Goal: Ask a question: Seek information or help from site administrators or community

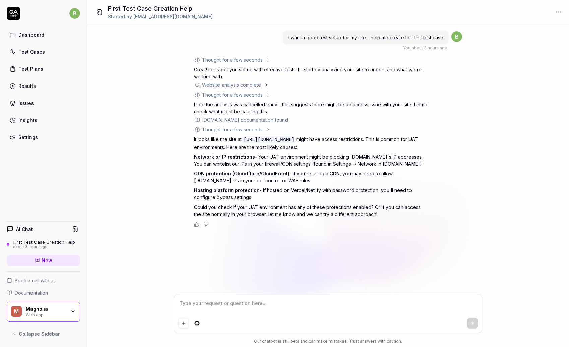
type textarea "*"
paste textarea "[URL][DOMAIN_NAME]"
type textarea "[URL][DOMAIN_NAME]"
type textarea "*"
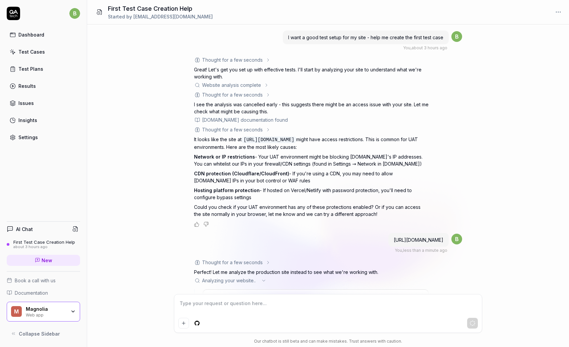
scroll to position [54, 0]
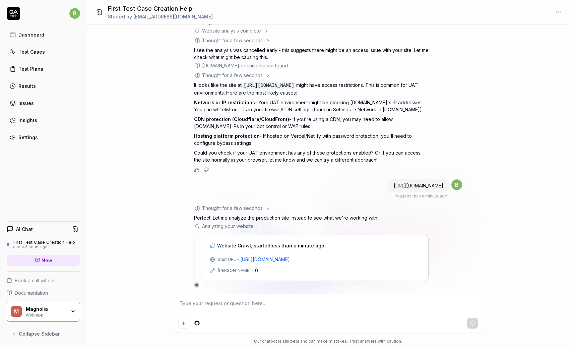
click at [255, 209] on div "Thought for a few seconds" at bounding box center [232, 207] width 61 height 7
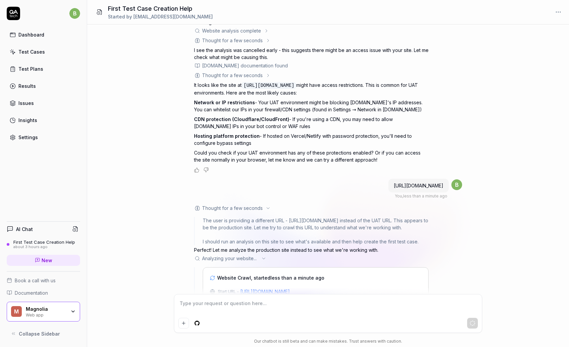
click at [256, 207] on div "Thought for a few seconds" at bounding box center [232, 207] width 61 height 7
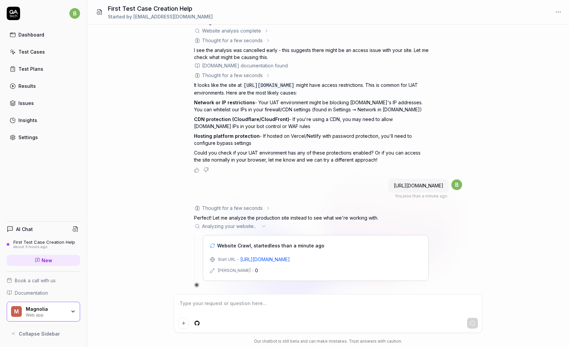
click at [241, 226] on span "Analyzing your website .. ." at bounding box center [230, 225] width 56 height 7
click at [264, 226] on icon at bounding box center [263, 225] width 5 height 5
click at [227, 245] on span "Website Crawl, started 1 minute ago" at bounding box center [258, 245] width 83 height 7
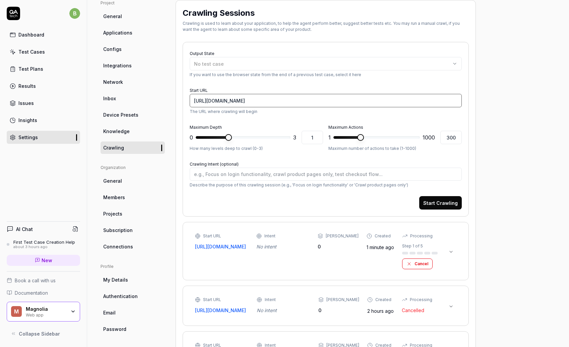
drag, startPoint x: 268, startPoint y: 99, endPoint x: 181, endPoint y: 99, distance: 87.5
click at [181, 99] on div "Crawling Sessions Crawling is used to learn about your application, to help the…" at bounding box center [326, 191] width 300 height 382
paste input "www"
type textarea "*"
type input "[URL][DOMAIN_NAME]"
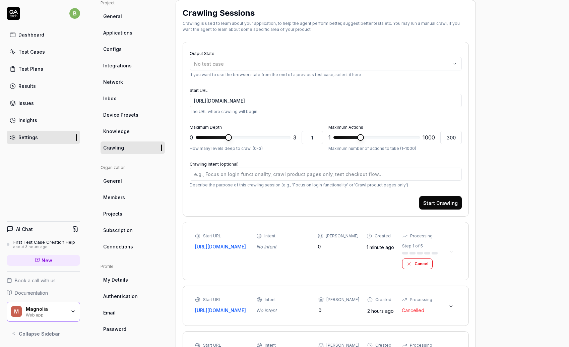
click at [422, 265] on button "Cancel" at bounding box center [417, 263] width 30 height 11
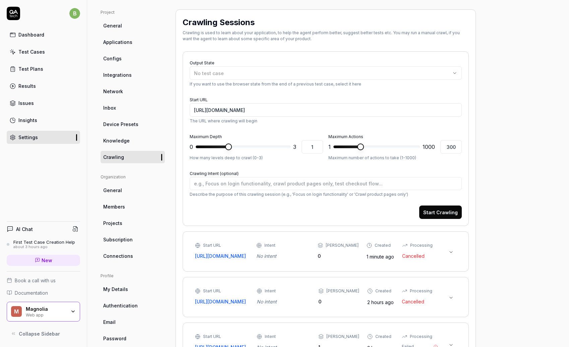
scroll to position [42, 0]
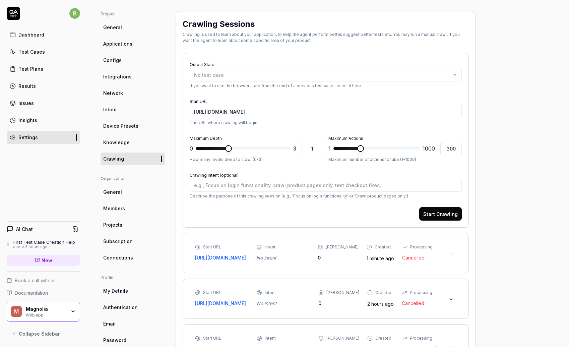
click at [446, 214] on button "Start Crawling" at bounding box center [440, 213] width 43 height 13
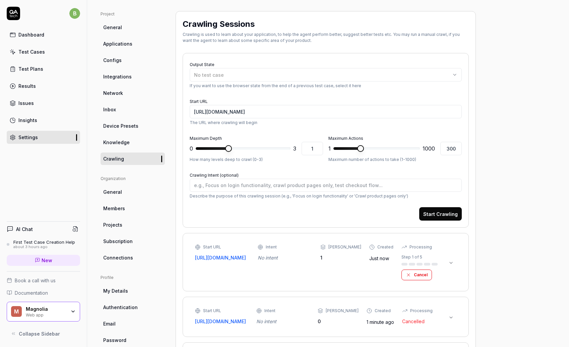
click at [451, 263] on icon at bounding box center [450, 262] width 5 height 5
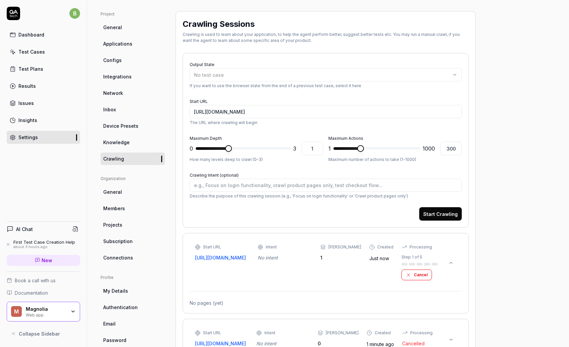
click at [451, 263] on icon at bounding box center [450, 262] width 5 height 5
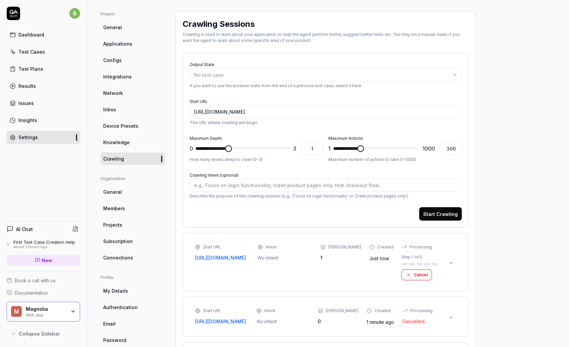
click at [451, 263] on icon at bounding box center [450, 262] width 5 height 5
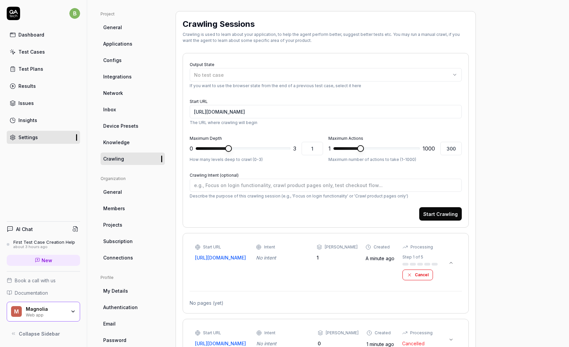
click at [451, 263] on icon at bounding box center [450, 262] width 5 height 5
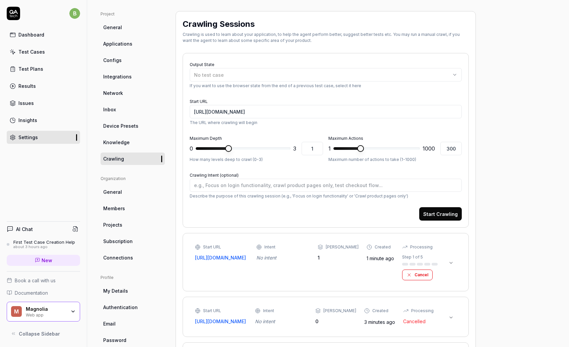
click at [452, 263] on icon at bounding box center [450, 262] width 5 height 5
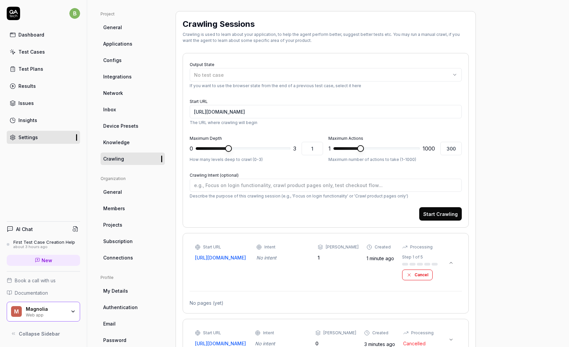
click at [452, 263] on icon at bounding box center [450, 262] width 5 height 5
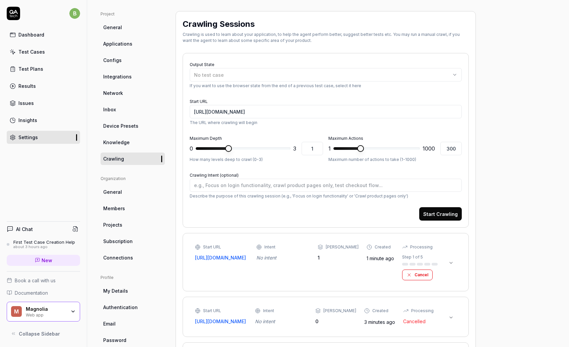
click at [417, 274] on button "Cancel" at bounding box center [417, 274] width 30 height 11
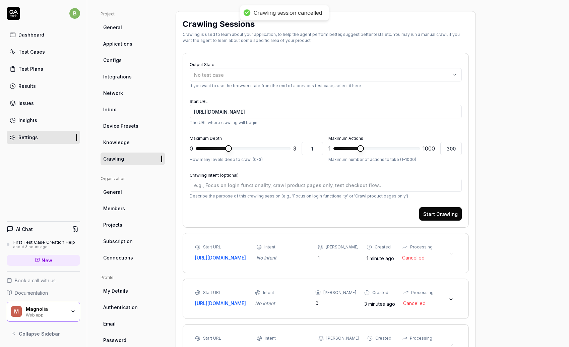
scroll to position [0, 0]
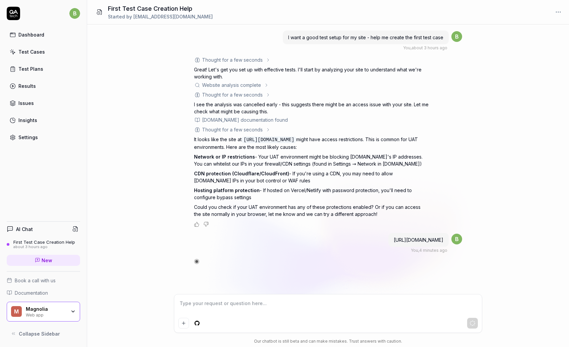
scroll to position [140, 0]
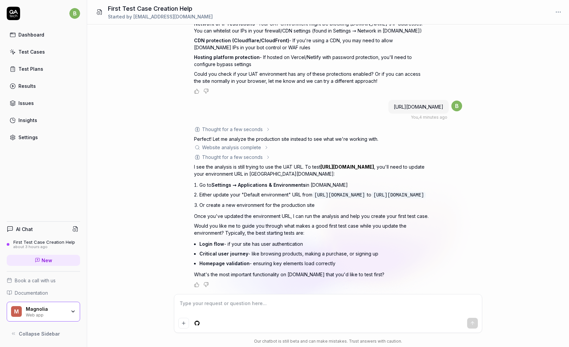
click at [36, 35] on div "Dashboard" at bounding box center [31, 34] width 26 height 7
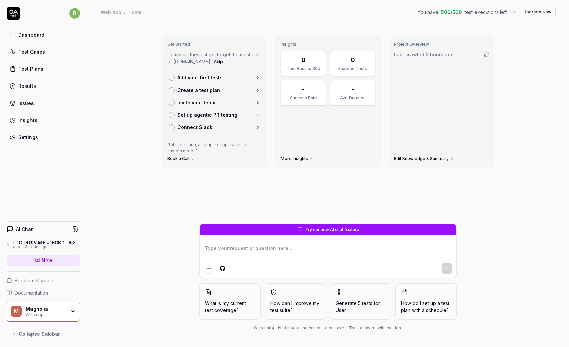
click at [37, 51] on div "Test Cases" at bounding box center [31, 51] width 26 height 7
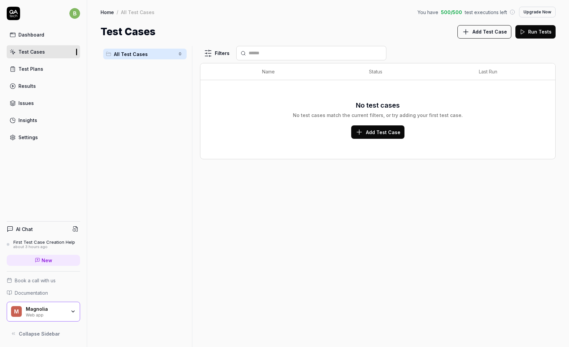
click at [45, 37] on link "Dashboard" at bounding box center [43, 34] width 73 height 13
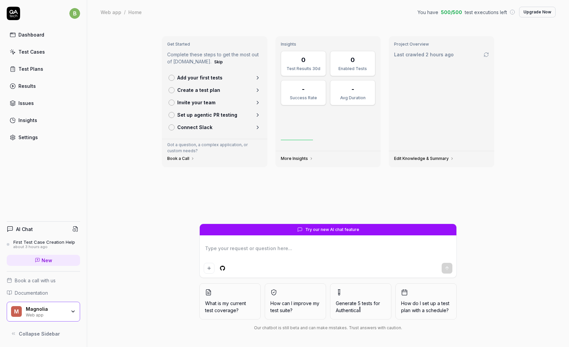
click at [36, 64] on link "Test Plans" at bounding box center [43, 68] width 73 height 13
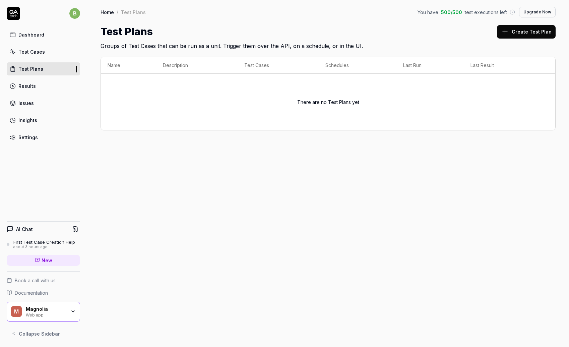
click at [31, 35] on div "Dashboard" at bounding box center [31, 34] width 26 height 7
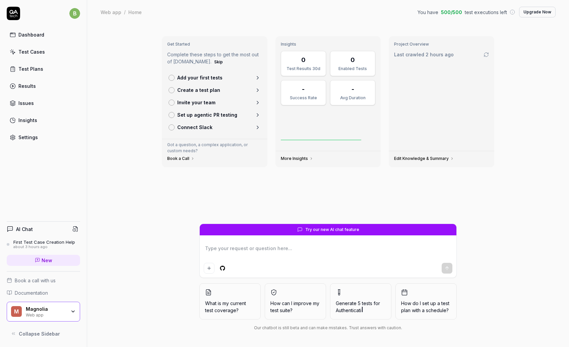
click at [310, 248] on textarea at bounding box center [328, 251] width 249 height 17
click at [257, 76] on icon at bounding box center [258, 78] width 6 height 6
click at [29, 87] on div "Results" at bounding box center [26, 85] width 17 height 7
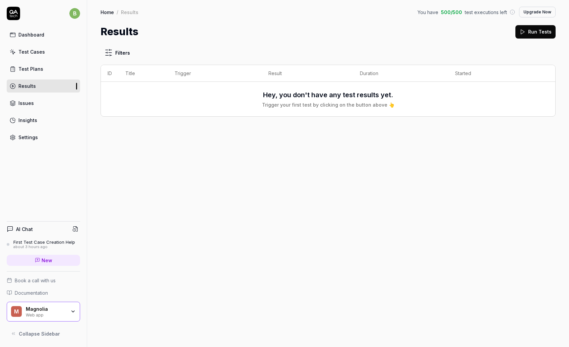
click at [24, 99] on link "Issues" at bounding box center [43, 102] width 73 height 13
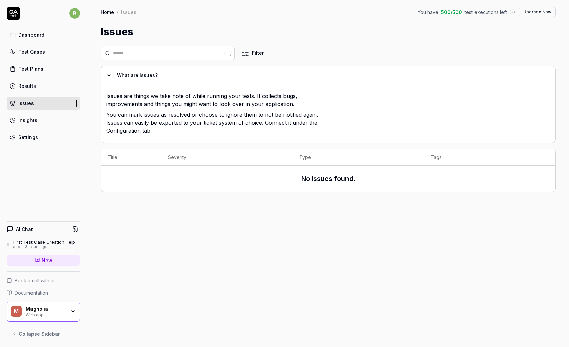
click at [29, 121] on div "Insights" at bounding box center [27, 120] width 19 height 7
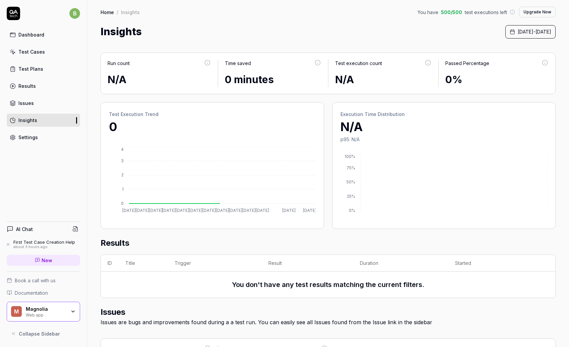
click at [31, 134] on div "Settings" at bounding box center [27, 137] width 19 height 7
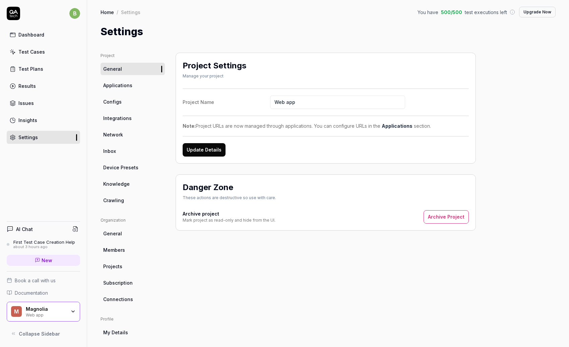
click at [14, 13] on icon at bounding box center [13, 13] width 13 height 13
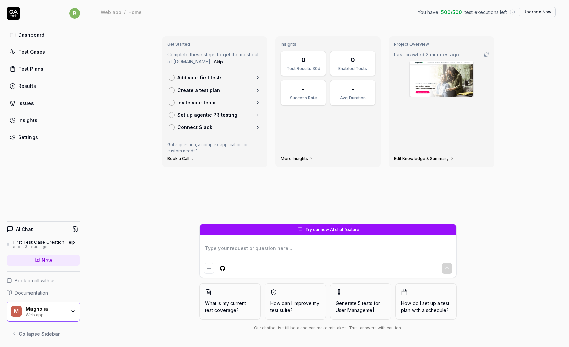
click at [54, 313] on div "Web app" at bounding box center [46, 314] width 40 height 5
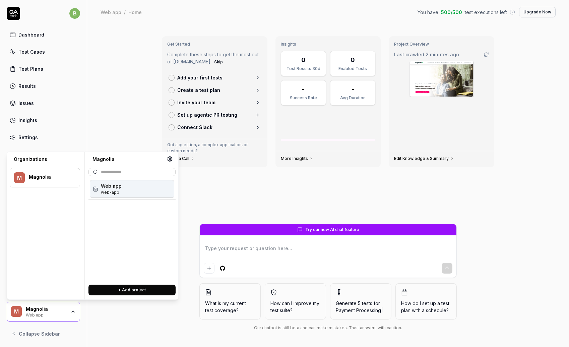
click at [110, 189] on span "web-app" at bounding box center [111, 192] width 21 height 6
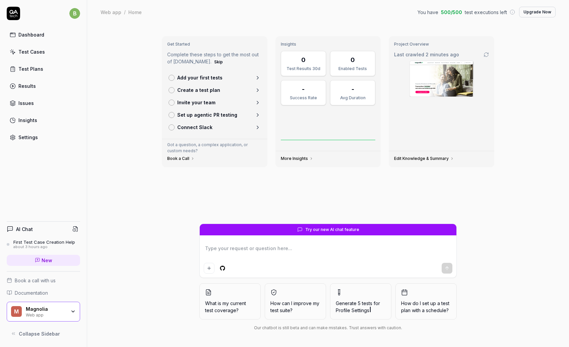
click at [33, 138] on div "Settings" at bounding box center [27, 137] width 19 height 7
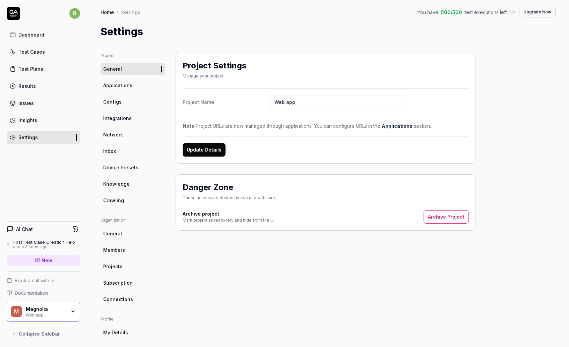
click at [125, 201] on link "Crawling" at bounding box center [133, 200] width 64 height 12
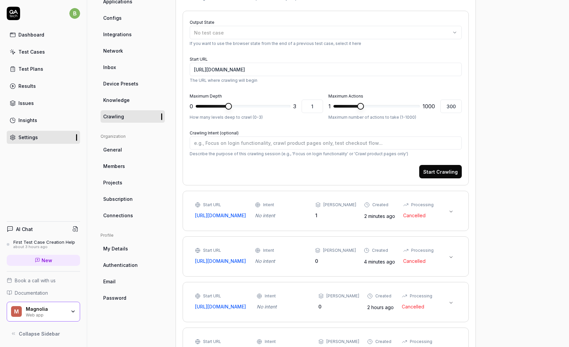
scroll to position [88, 0]
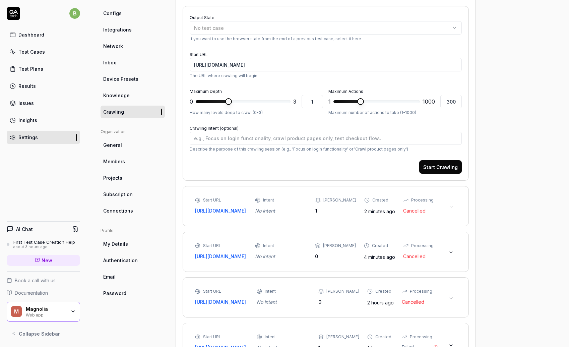
click at [451, 206] on icon at bounding box center [450, 206] width 5 height 5
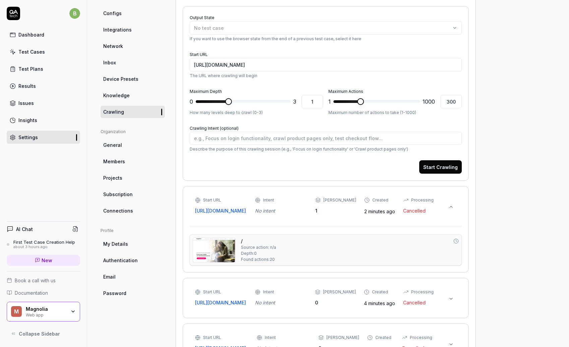
click at [451, 206] on icon at bounding box center [450, 206] width 5 height 5
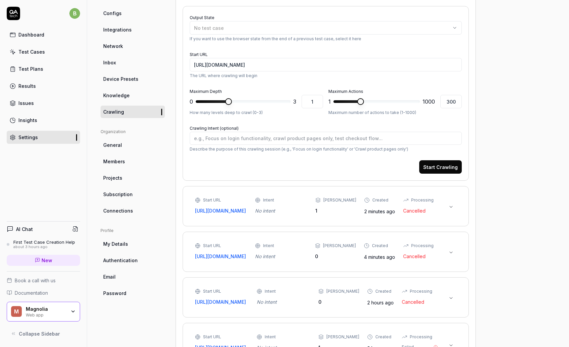
click at [121, 12] on link "Configs" at bounding box center [133, 13] width 64 height 12
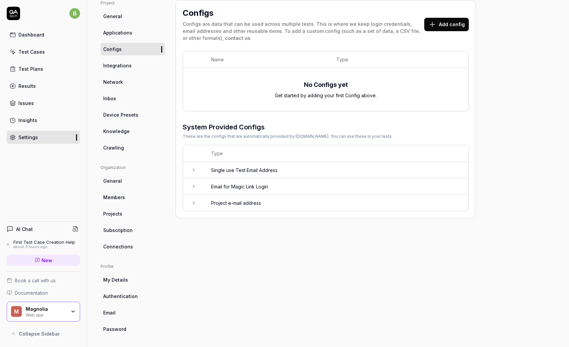
click at [124, 146] on link "Crawling" at bounding box center [133, 147] width 64 height 12
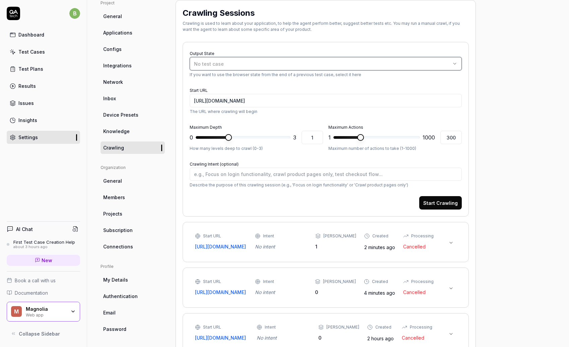
click at [402, 64] on div "No test case" at bounding box center [322, 63] width 257 height 7
click at [32, 37] on div "Dashboard" at bounding box center [31, 34] width 26 height 7
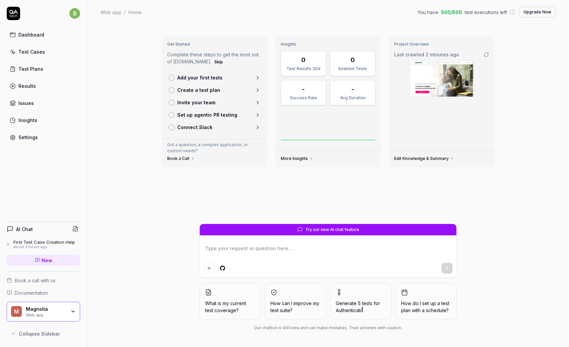
click at [258, 89] on icon at bounding box center [258, 90] width 6 height 6
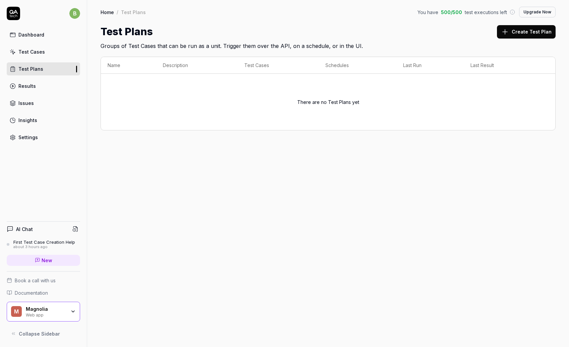
click at [529, 34] on button "Create Test Plan" at bounding box center [526, 31] width 59 height 13
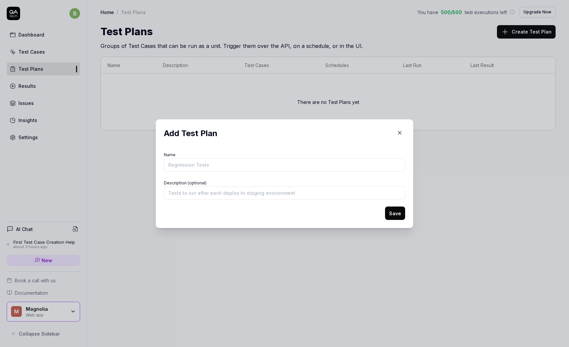
click at [401, 131] on icon "button" at bounding box center [400, 133] width 6 height 6
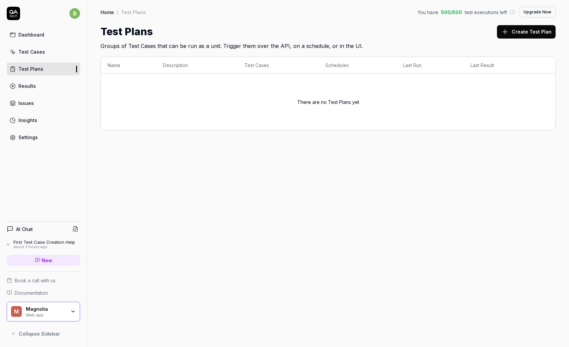
click at [36, 34] on div "Dashboard" at bounding box center [31, 34] width 26 height 7
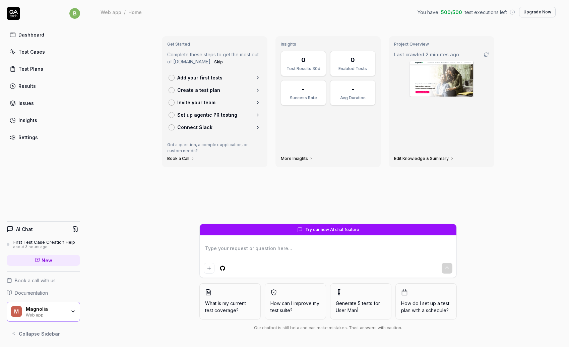
click at [418, 160] on link "Edit Knowledge & Summary" at bounding box center [424, 158] width 60 height 5
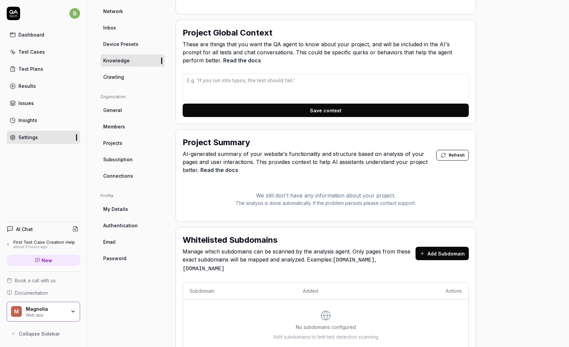
scroll to position [147, 0]
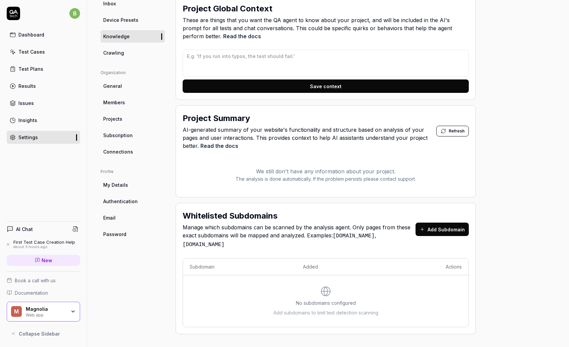
click at [38, 33] on div "Dashboard" at bounding box center [31, 34] width 26 height 7
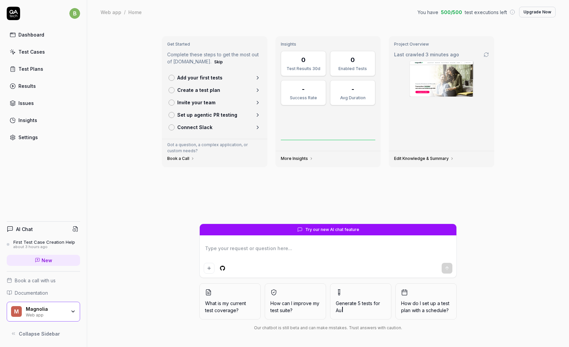
click at [247, 77] on link "Add your first tests" at bounding box center [215, 77] width 98 height 12
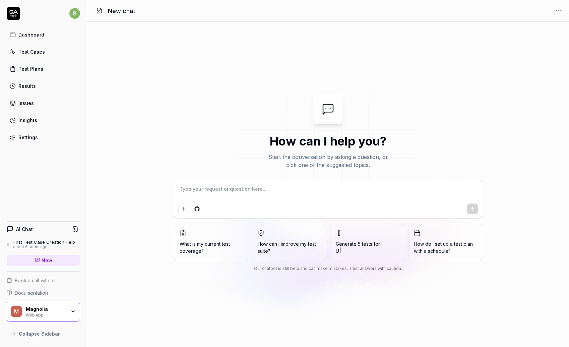
type textarea "*"
type textarea "C"
type textarea "*"
type textarea "Ca"
type textarea "*"
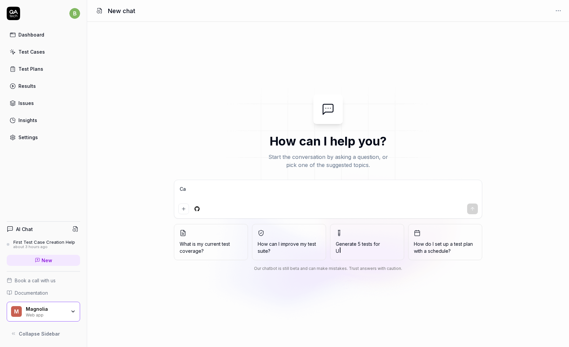
type textarea "Can"
type textarea "*"
type textarea "Can y"
type textarea "*"
type textarea "Can yo"
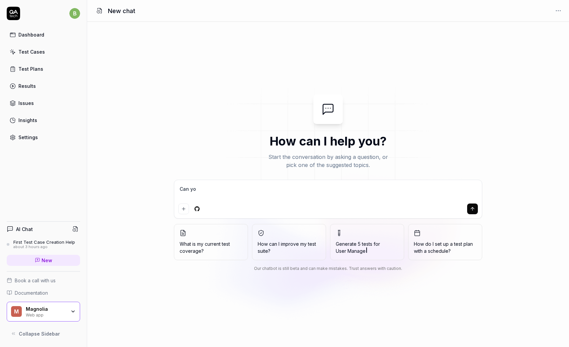
type textarea "*"
type textarea "Can you"
type textarea "*"
type textarea "Can you"
type textarea "*"
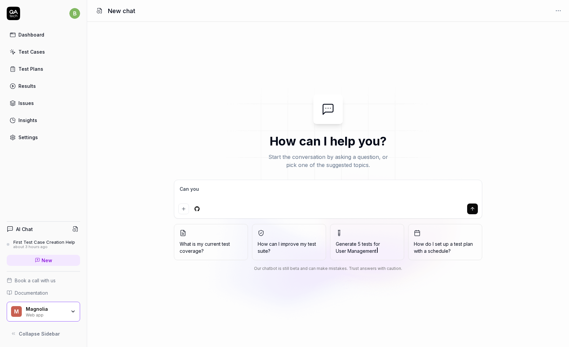
type textarea "Can you h"
type textarea "*"
type textarea "Can you he"
type textarea "*"
type textarea "Can you hel"
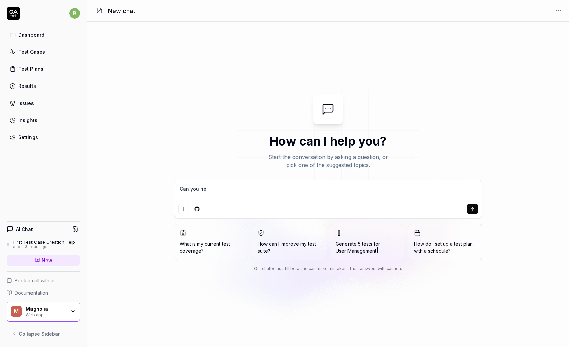
type textarea "*"
type textarea "Can you helo"
type textarea "*"
type textarea "Can you helop"
type textarea "*"
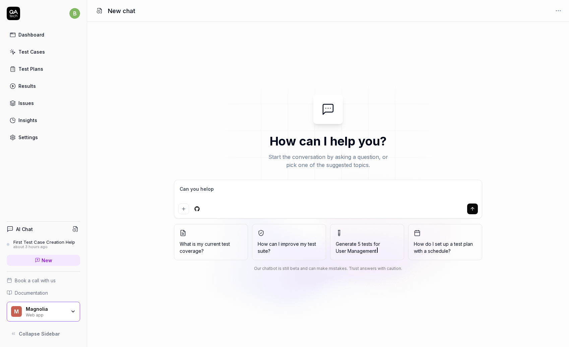
type textarea "Can you helop"
type textarea "*"
type textarea "Can you helop"
type textarea "*"
type textarea "Can you helo"
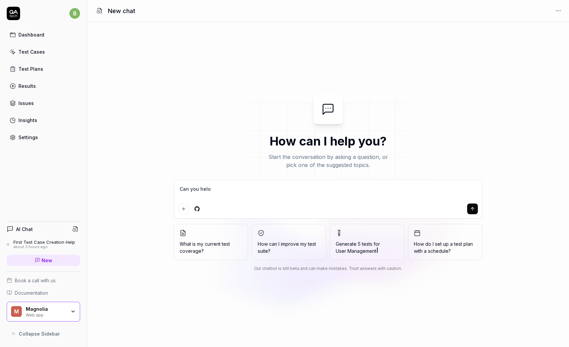
type textarea "*"
type textarea "Can you hel"
type textarea "*"
type textarea "Can you help"
type textarea "*"
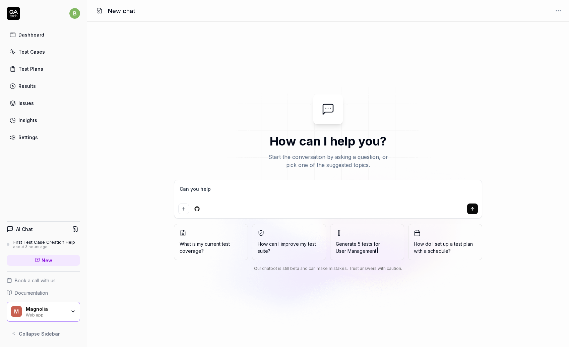
type textarea "Can you help"
type textarea "*"
type textarea "Can you help c"
type textarea "*"
type textarea "Can you help cr"
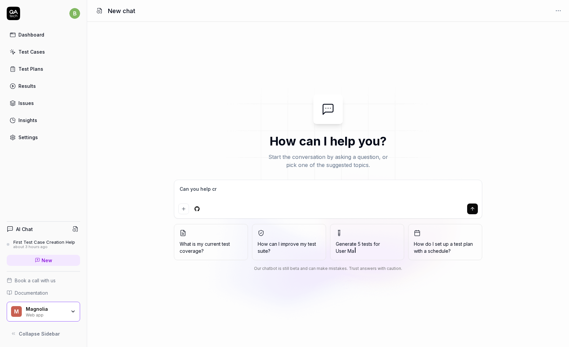
type textarea "*"
type textarea "Can you help cre"
type textarea "*"
type textarea "Can you help crea"
type textarea "*"
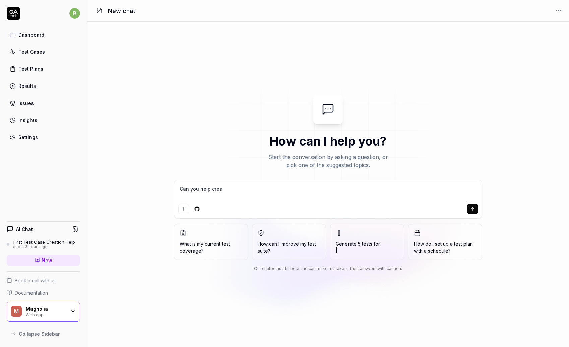
type textarea "Can you help creat"
type textarea "*"
type textarea "Can you help create"
type textarea "*"
type textarea "Can you help create"
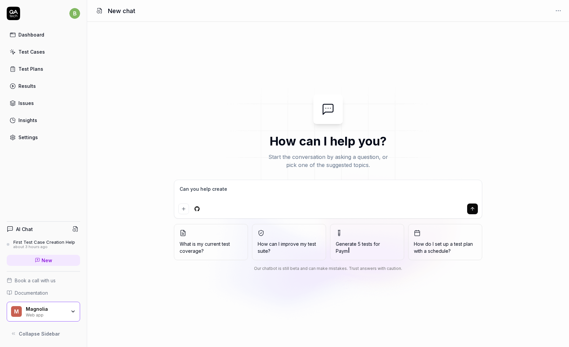
type textarea "*"
type textarea "Can you help create m"
type textarea "*"
type textarea "Can you help create my"
type textarea "*"
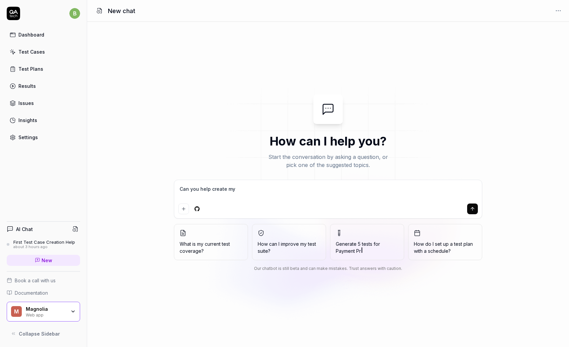
type textarea "Can you help create my"
type textarea "*"
type textarea "Can you help create my f"
type textarea "*"
type textarea "Can you help create my fi"
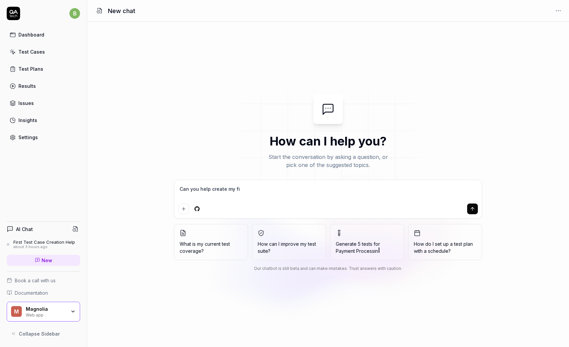
type textarea "*"
type textarea "Can you help create my fir"
type textarea "*"
type textarea "Can you help create my firs"
type textarea "*"
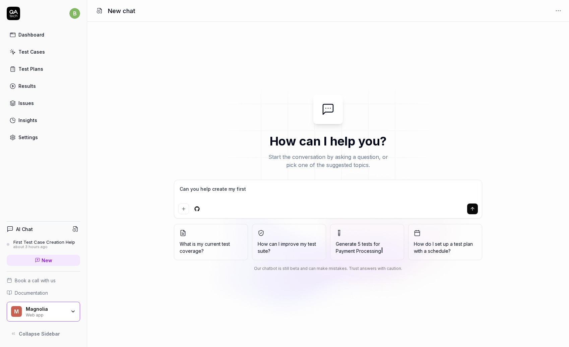
type textarea "Can you help create my first"
type textarea "*"
type textarea "Can you help create my first t"
type textarea "*"
type textarea "Can you help create my first te"
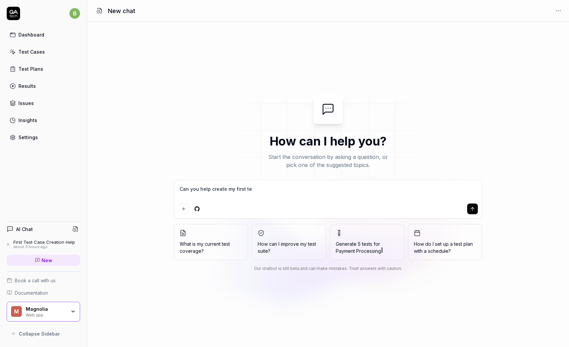
type textarea "*"
type textarea "Can you help create my first tes"
type textarea "*"
type textarea "Can you help create my first test"
type textarea "*"
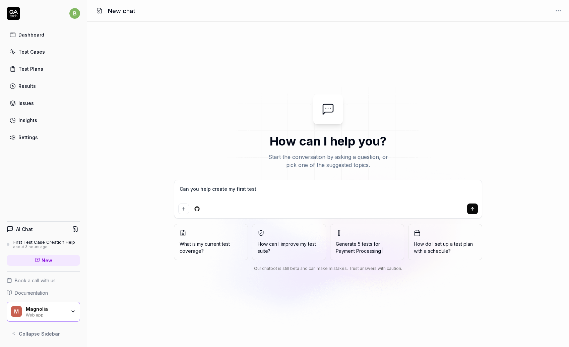
type textarea "Can you help create my first test"
type textarea "*"
type textarea "Can you help create my first test ?"
type textarea "*"
type textarea "Can you help create my first test ?"
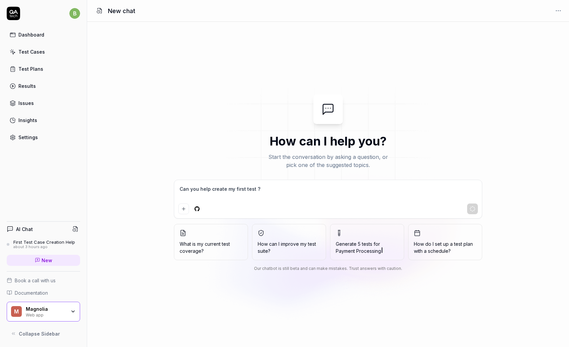
type textarea "*"
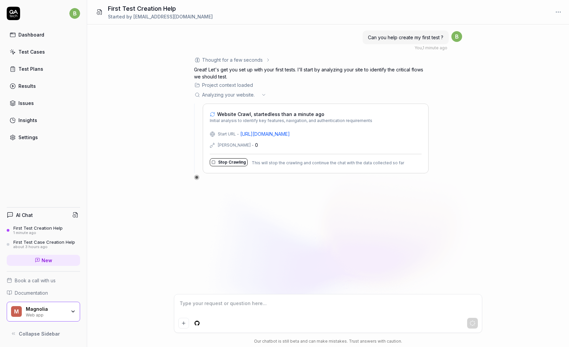
click at [37, 243] on div "First Test Case Creation Help" at bounding box center [44, 241] width 62 height 5
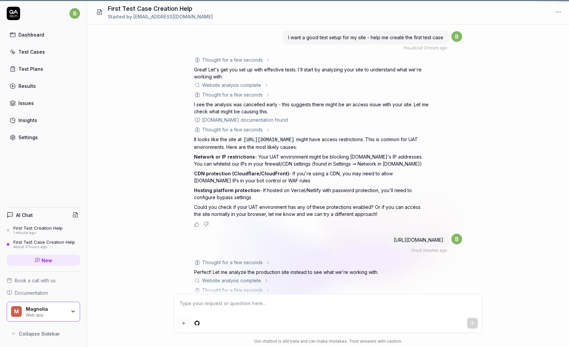
scroll to position [140, 0]
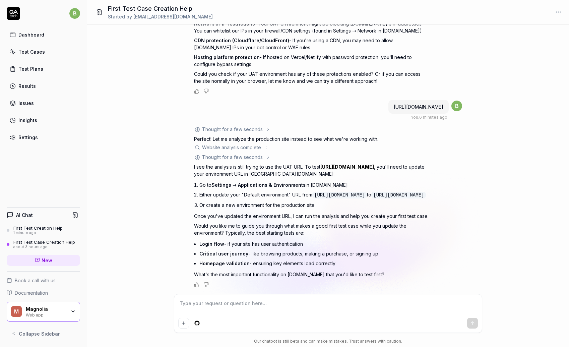
click at [41, 226] on div "First Test Creation Help" at bounding box center [37, 227] width 49 height 5
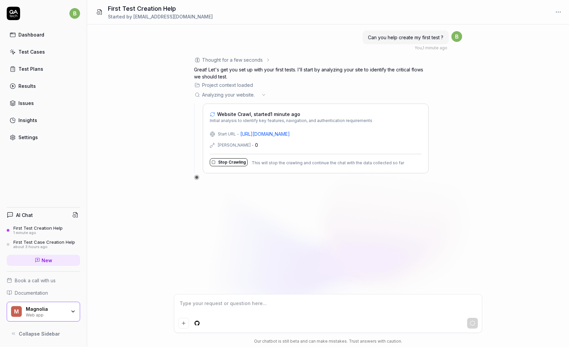
click at [231, 163] on button "Stop Crawling" at bounding box center [229, 162] width 38 height 8
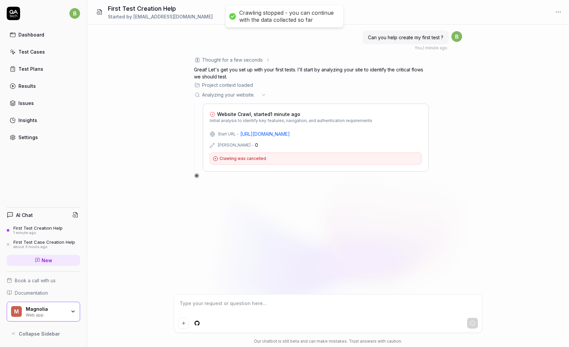
click at [34, 245] on div "about 3 hours ago" at bounding box center [44, 247] width 62 height 5
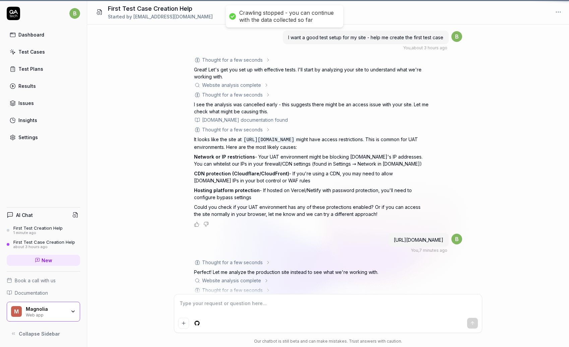
scroll to position [140, 0]
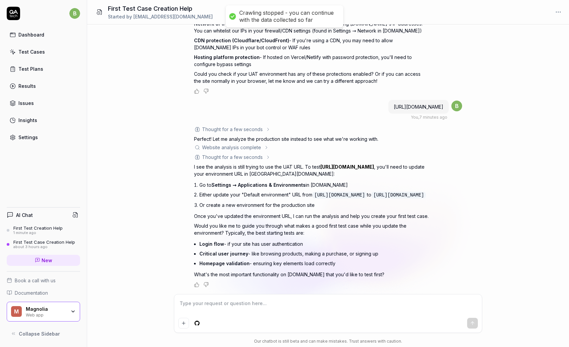
click at [35, 135] on div "Settings" at bounding box center [27, 137] width 19 height 7
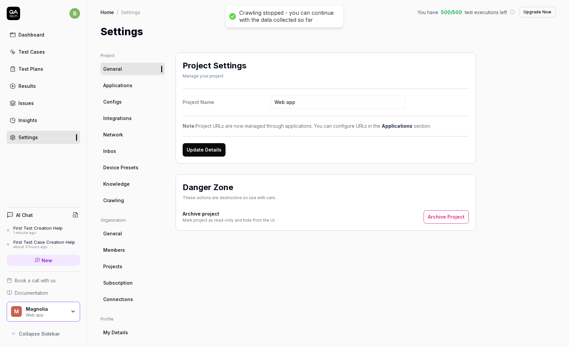
scroll to position [54, 0]
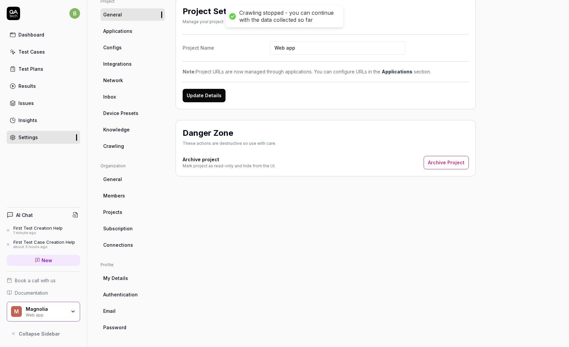
click at [117, 181] on span "General" at bounding box center [112, 179] width 19 height 7
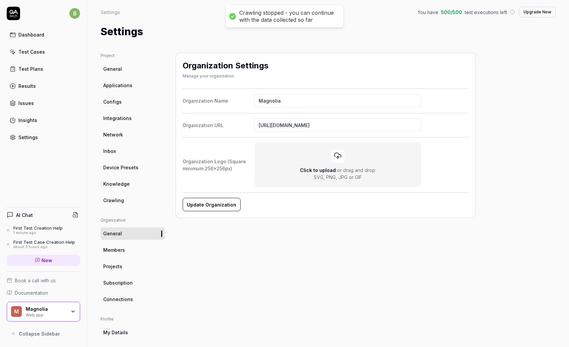
click at [118, 67] on span "General" at bounding box center [112, 68] width 19 height 7
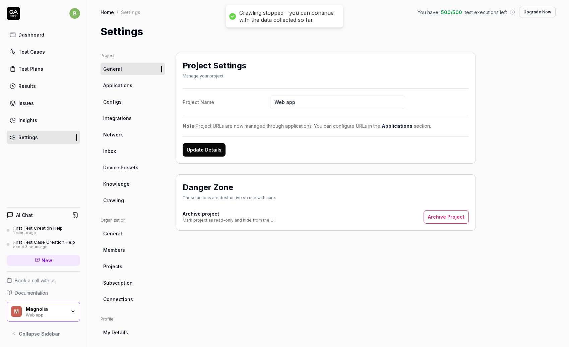
click at [117, 86] on span "Applications" at bounding box center [117, 85] width 29 height 7
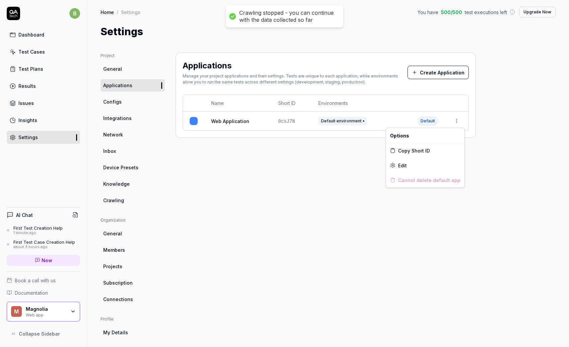
click at [459, 124] on html "Crawling stopped - you can continue with the data collected so far b Dashboard …" at bounding box center [284, 173] width 569 height 347
click at [312, 171] on html "Crawling stopped - you can continue with the data collected so far b Dashboard …" at bounding box center [284, 173] width 569 height 347
click at [341, 122] on span "Default environment" at bounding box center [342, 121] width 49 height 9
click at [119, 102] on span "Configs" at bounding box center [112, 101] width 18 height 7
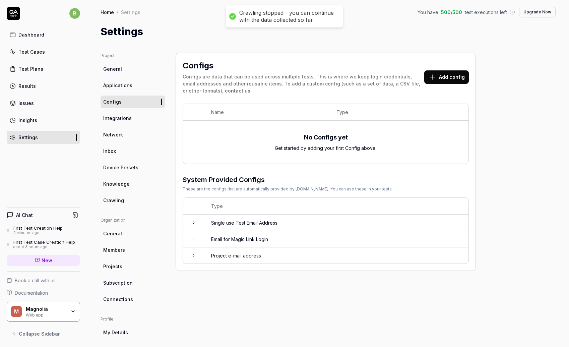
click at [119, 118] on span "Integrations" at bounding box center [117, 118] width 28 height 7
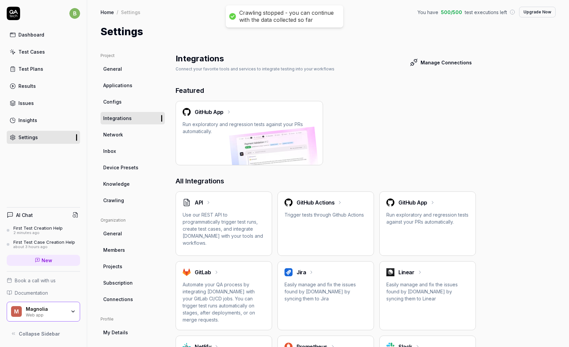
click at [119, 183] on span "Knowledge" at bounding box center [116, 183] width 26 height 7
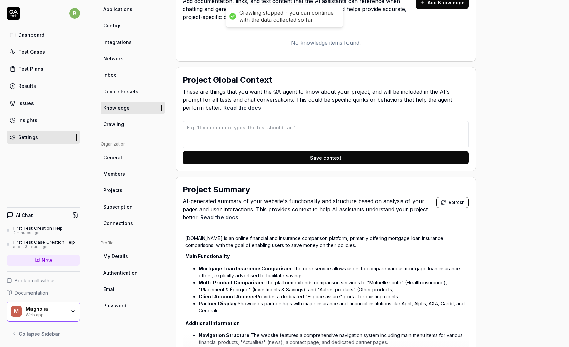
scroll to position [78, 0]
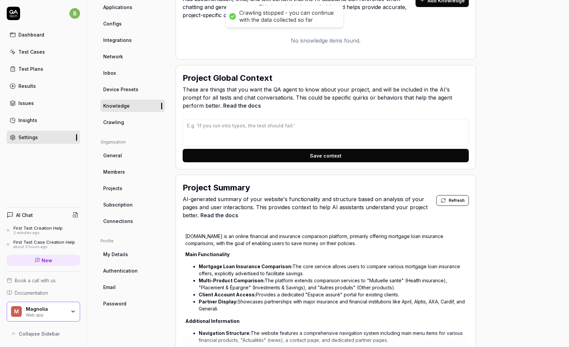
click at [53, 243] on div "First Test Case Creation Help" at bounding box center [44, 241] width 62 height 5
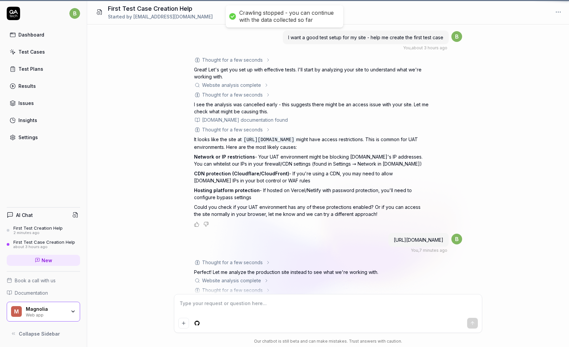
scroll to position [140, 0]
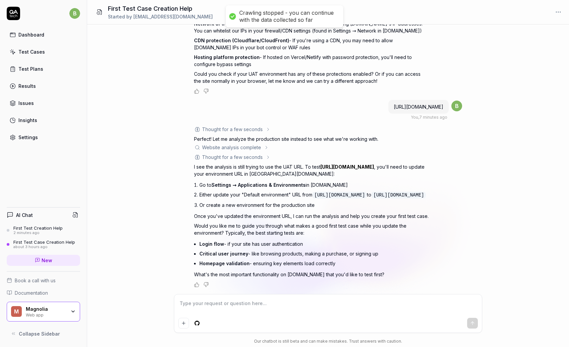
type textarea "*"
click at [24, 135] on div "Settings" at bounding box center [27, 137] width 19 height 7
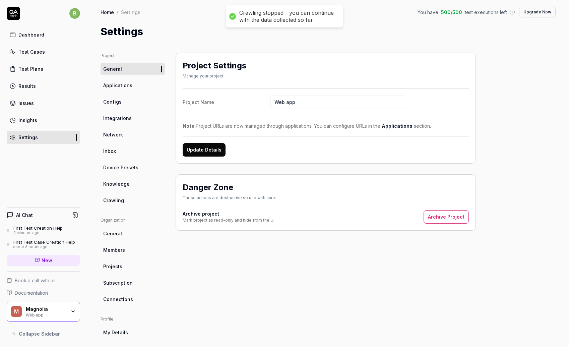
click at [117, 85] on span "Applications" at bounding box center [117, 85] width 29 height 7
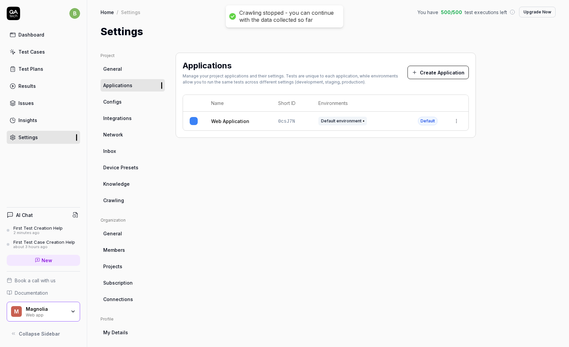
click at [457, 120] on html "Crawling stopped - you can continue with the data collected so far b Dashboard …" at bounding box center [284, 173] width 569 height 347
click at [397, 165] on div "Edit" at bounding box center [425, 165] width 78 height 15
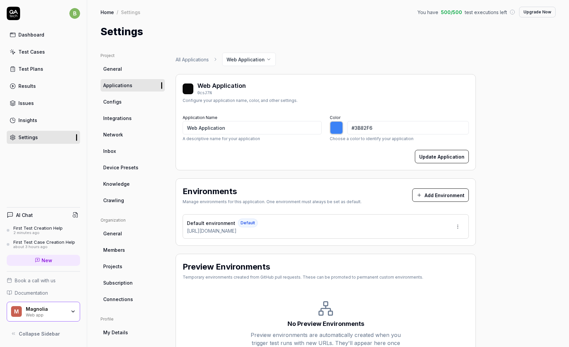
click at [457, 227] on html "b Dashboard Test Cases Test Plans Results Issues Insights Settings AI Chat Firs…" at bounding box center [284, 173] width 569 height 347
click at [421, 259] on div "Edit" at bounding box center [432, 257] width 68 height 15
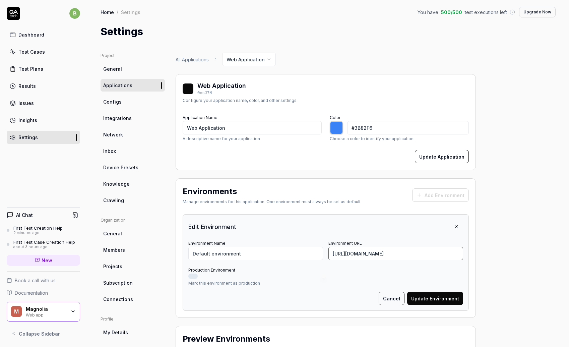
drag, startPoint x: 400, startPoint y: 253, endPoint x: 310, endPoint y: 253, distance: 90.8
click at [310, 253] on div "Environment Name Default environment Environment URL [URL][DOMAIN_NAME]" at bounding box center [325, 249] width 275 height 21
paste input "www"
type input "[URL][DOMAIN_NAME]"
click at [330, 276] on div at bounding box center [325, 275] width 275 height 5
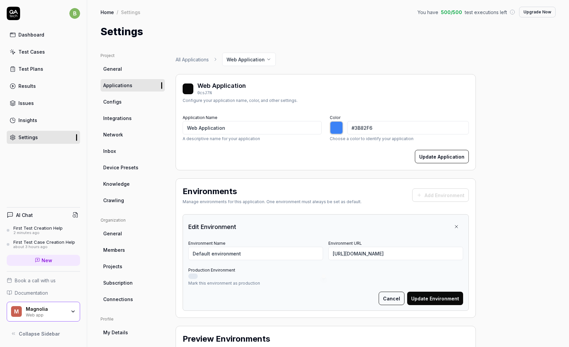
click at [433, 300] on button "Update Environment" at bounding box center [435, 298] width 56 height 13
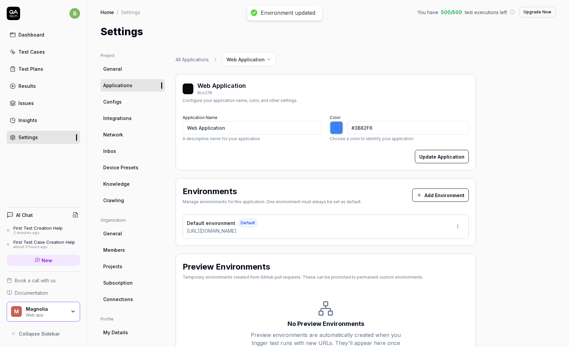
type input "*******"
click at [42, 243] on div "First Test Case Creation Help" at bounding box center [44, 241] width 62 height 5
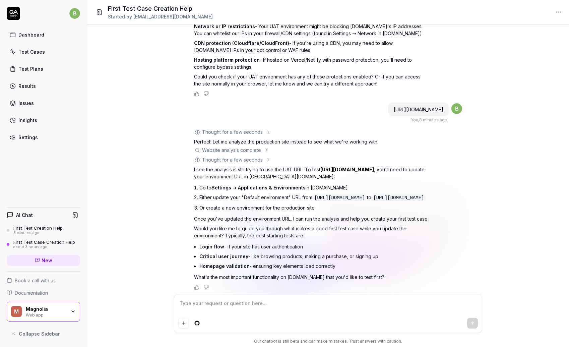
scroll to position [140, 0]
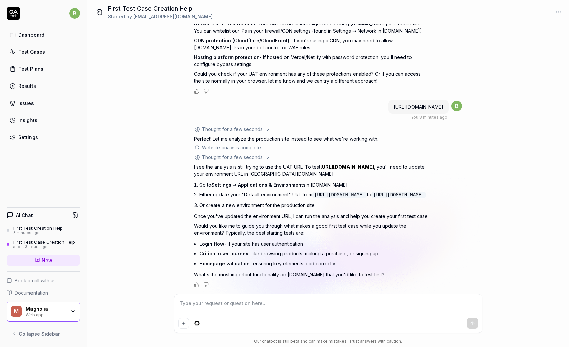
click at [231, 305] on textarea at bounding box center [328, 306] width 300 height 17
type textarea "*"
type textarea "r"
type textarea "*"
type textarea "re"
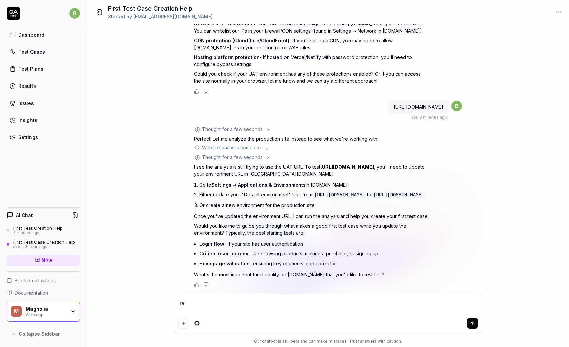
type textarea "*"
type textarea "ret"
type textarea "*"
type textarea "retr"
type textarea "*"
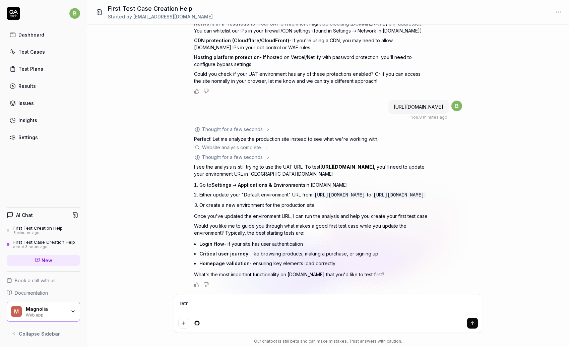
type textarea "retry"
type textarea "*"
type textarea "retry"
type textarea "*"
type textarea "retry n"
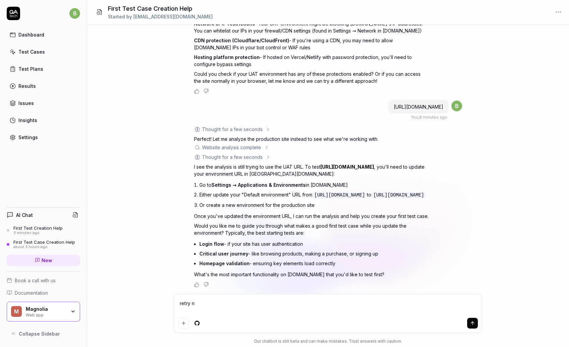
type textarea "*"
type textarea "retry no"
type textarea "*"
type textarea "retry now"
type textarea "*"
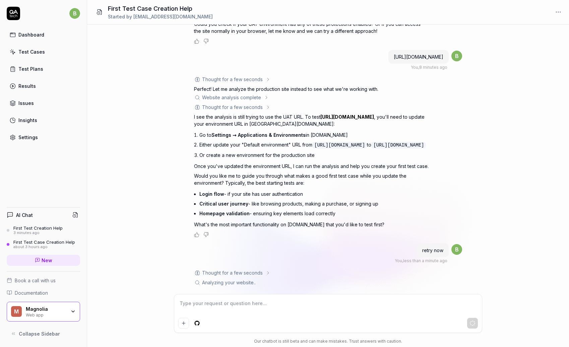
scroll to position [232, 0]
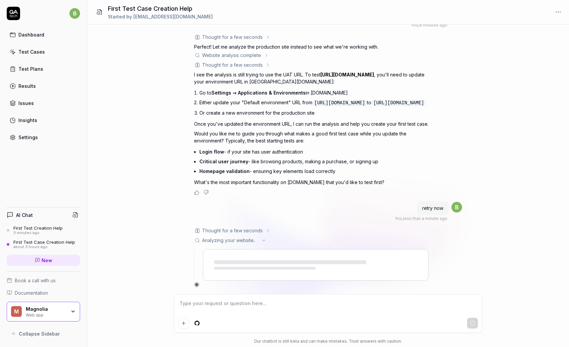
click at [106, 228] on div "I want a good test setup for my site - help me create the first test case You ,…" at bounding box center [328, 158] width 482 height 269
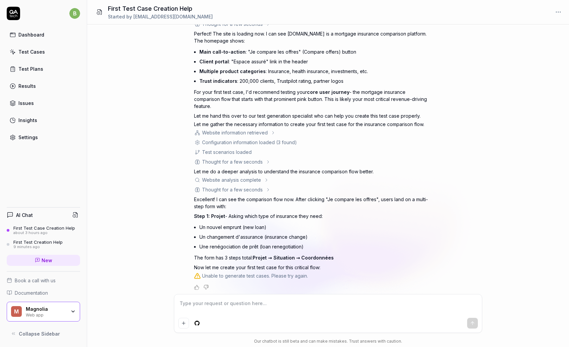
scroll to position [460, 0]
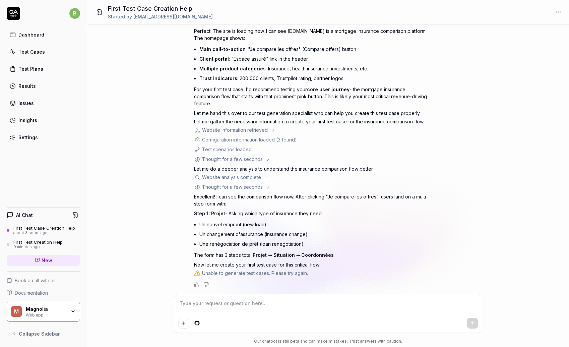
click at [327, 271] on div "Unable to generate test cases. Please try again." at bounding box center [311, 272] width 235 height 7
click at [195, 275] on icon at bounding box center [198, 272] width 6 height 5
click at [238, 307] on textarea at bounding box center [328, 306] width 300 height 17
type textarea "*"
type textarea "t"
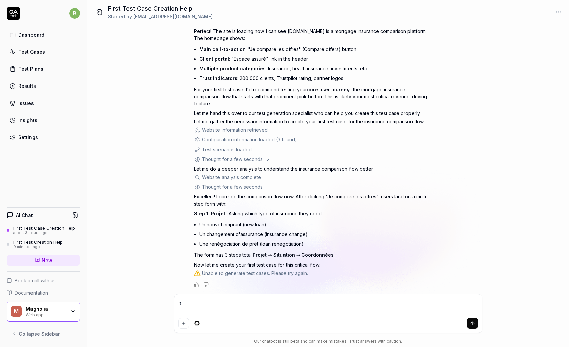
type textarea "*"
type textarea "tr"
type textarea "*"
type textarea "try"
type textarea "*"
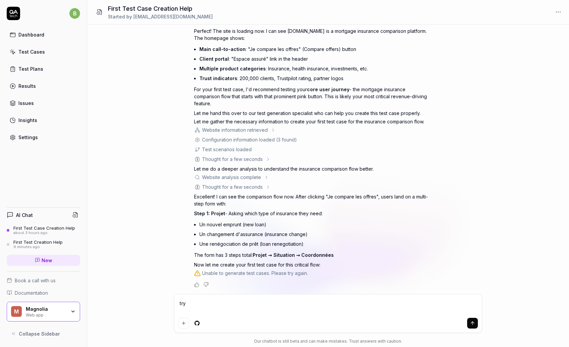
type textarea "try a"
type textarea "*"
type textarea "try ag"
type textarea "*"
type textarea "try a"
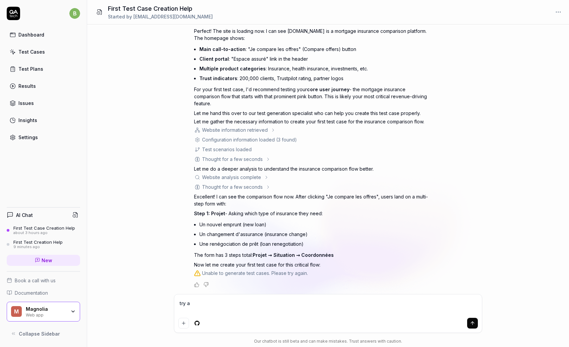
type textarea "*"
type textarea "try ag"
type textarea "*"
type textarea "try aga"
type textarea "*"
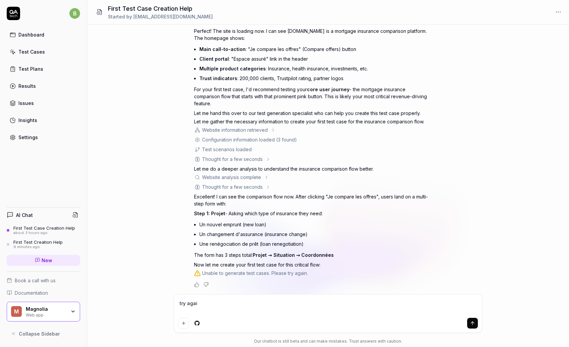
type textarea "try again"
type textarea "*"
type textarea "try again"
click at [471, 321] on icon "submit" at bounding box center [472, 322] width 5 height 5
type textarea "*"
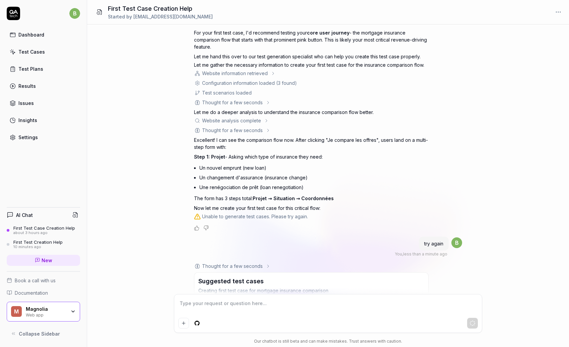
scroll to position [557, 0]
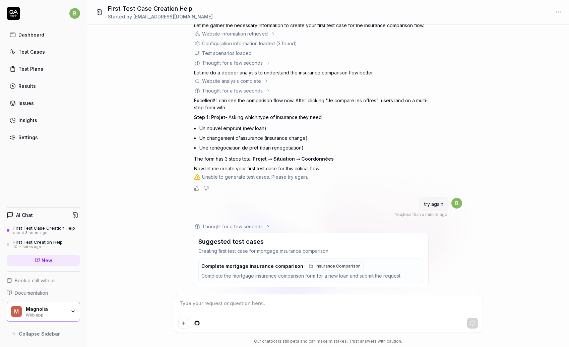
click at [251, 276] on div "Complete the mortgage insurance comparison form for a new loan and submit the r…" at bounding box center [309, 276] width 217 height 8
click at [261, 266] on span "Complete mortgage insurance comparison" at bounding box center [252, 266] width 102 height 6
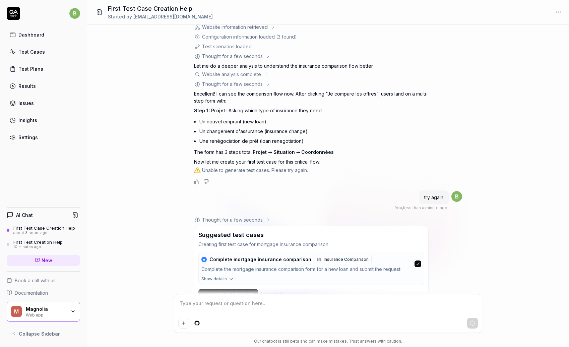
scroll to position [589, 0]
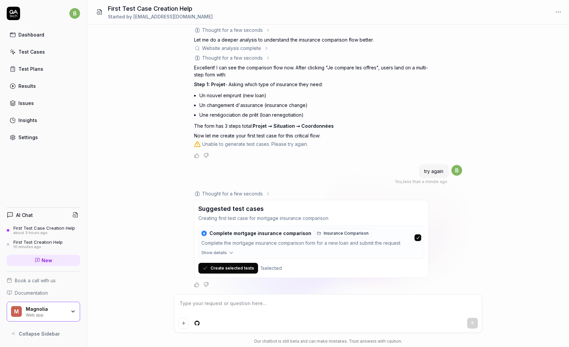
click at [230, 252] on icon "button" at bounding box center [231, 253] width 6 height 6
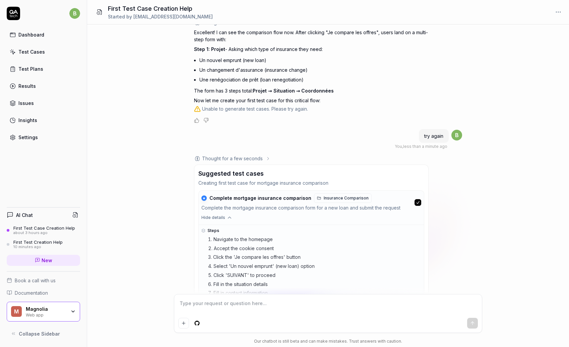
scroll to position [675, 0]
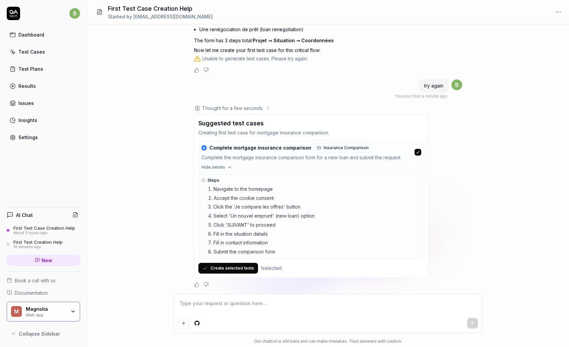
click at [228, 270] on button "Create selected tests" at bounding box center [228, 268] width 60 height 11
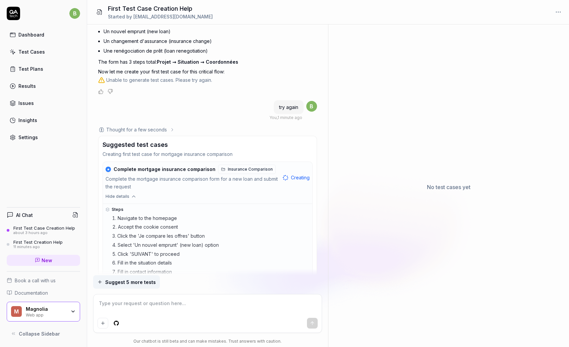
scroll to position [722, 0]
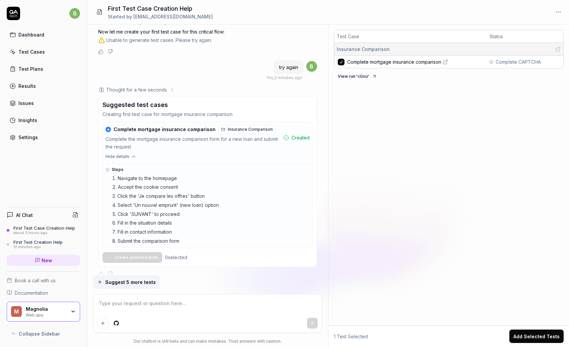
click at [362, 77] on button "View run ' cGxu '" at bounding box center [357, 76] width 47 height 11
click at [558, 50] on icon at bounding box center [557, 49] width 5 height 5
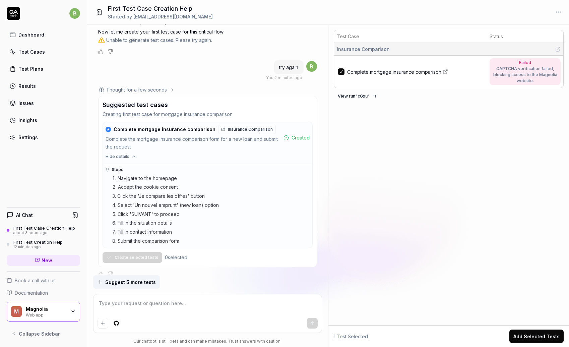
type textarea "*"
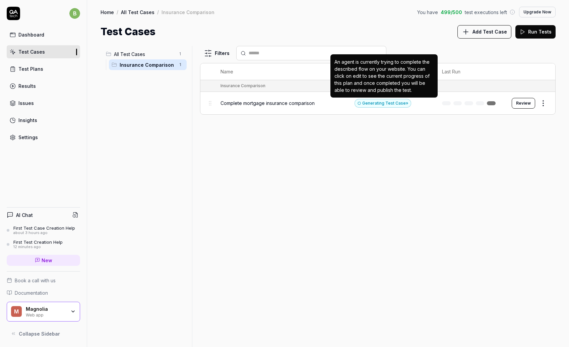
click at [387, 104] on div "Generating Test Case »" at bounding box center [383, 103] width 57 height 9
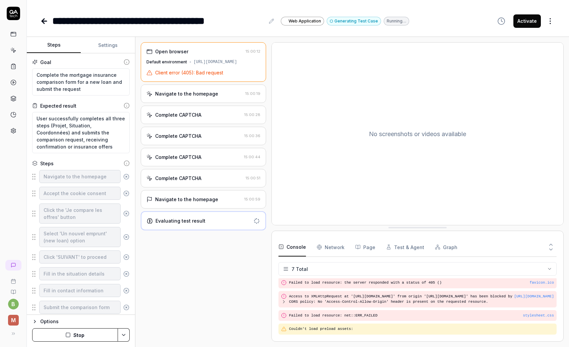
scroll to position [58, 0]
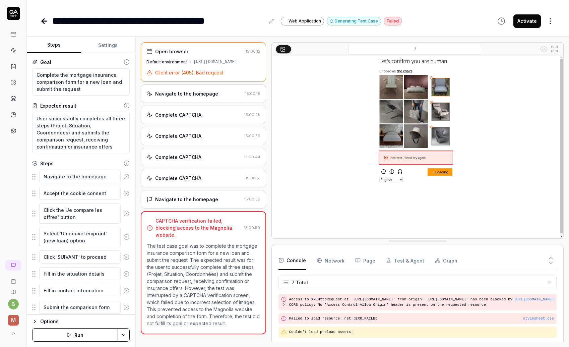
click at [393, 85] on img at bounding box center [418, 147] width 292 height 182
click at [45, 21] on icon at bounding box center [44, 21] width 5 height 0
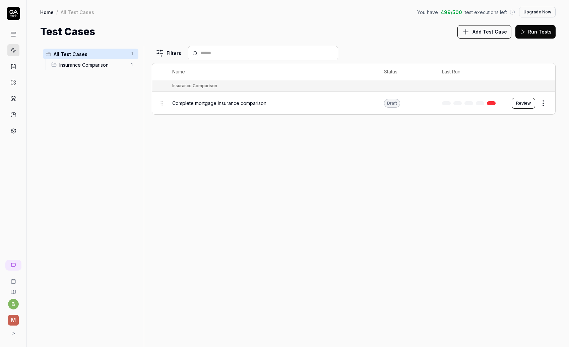
click at [526, 104] on button "Review" at bounding box center [523, 103] width 23 height 11
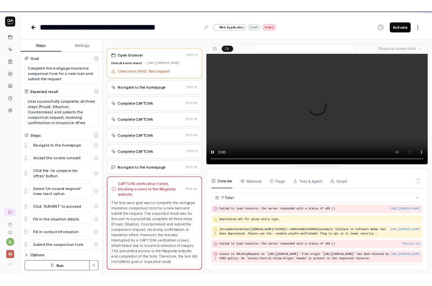
scroll to position [58, 0]
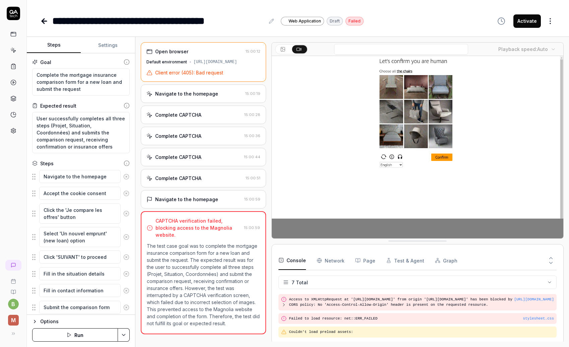
type textarea "*"
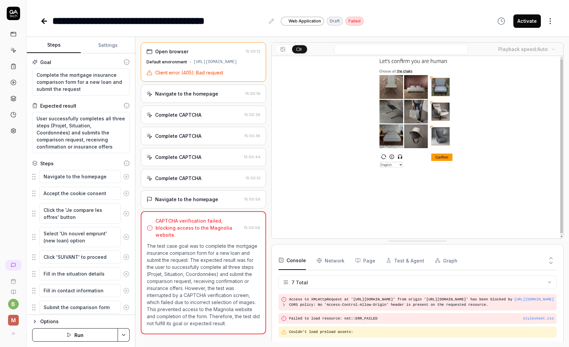
click at [44, 23] on icon at bounding box center [43, 21] width 2 height 5
